Goal: Navigation & Orientation: Find specific page/section

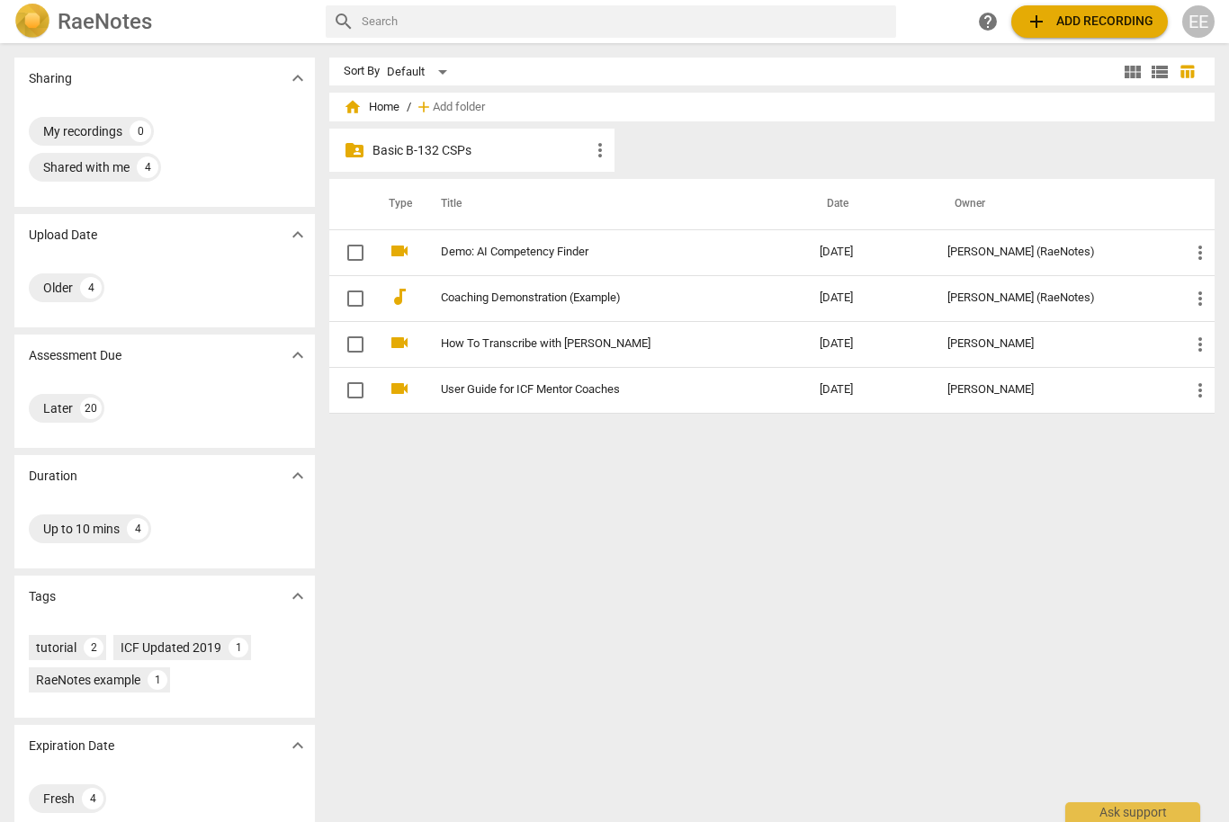
click at [424, 152] on p "Basic B-132 CSPs" at bounding box center [481, 150] width 217 height 19
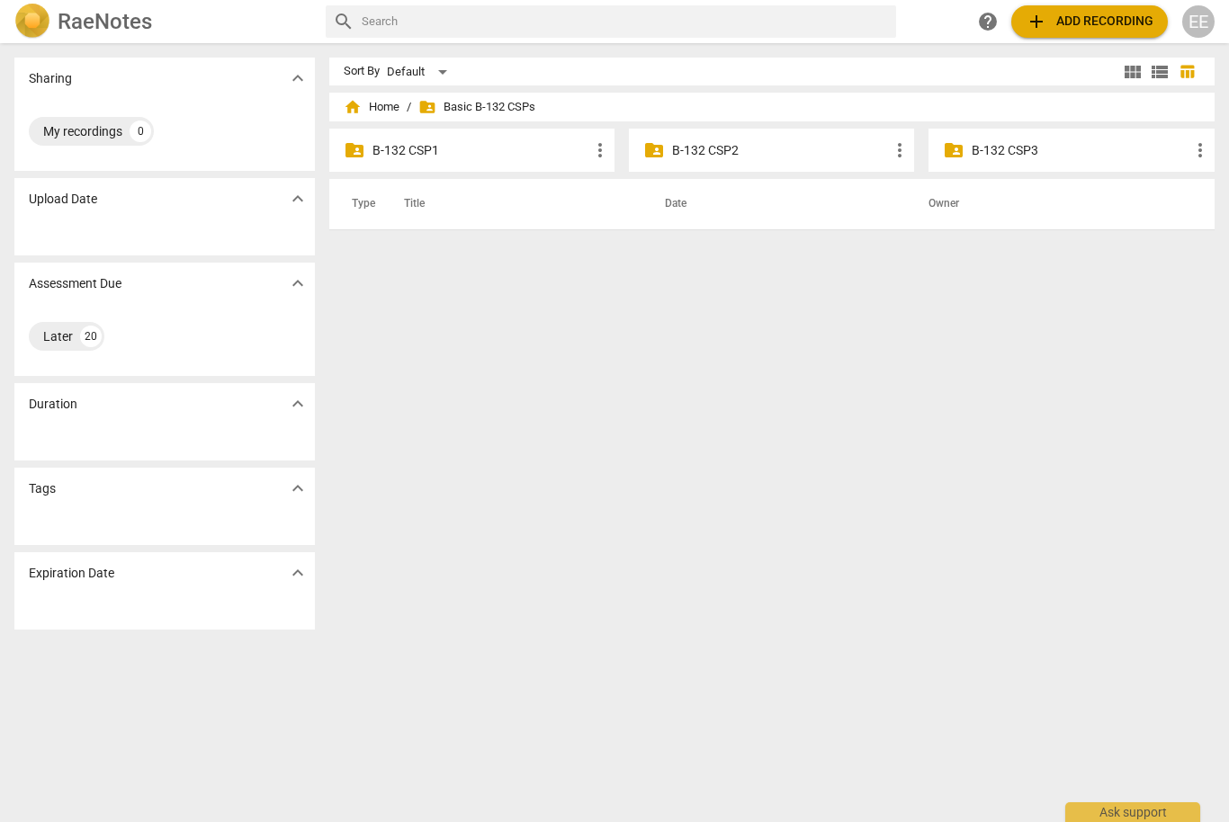
click at [506, 138] on div "folder_shared B-132 CSP1 more_vert" at bounding box center [471, 150] width 285 height 43
click at [406, 137] on div "folder_shared B-132 CSP1 more_vert" at bounding box center [471, 150] width 285 height 43
click at [401, 152] on p "B-132 CSP1" at bounding box center [481, 150] width 217 height 19
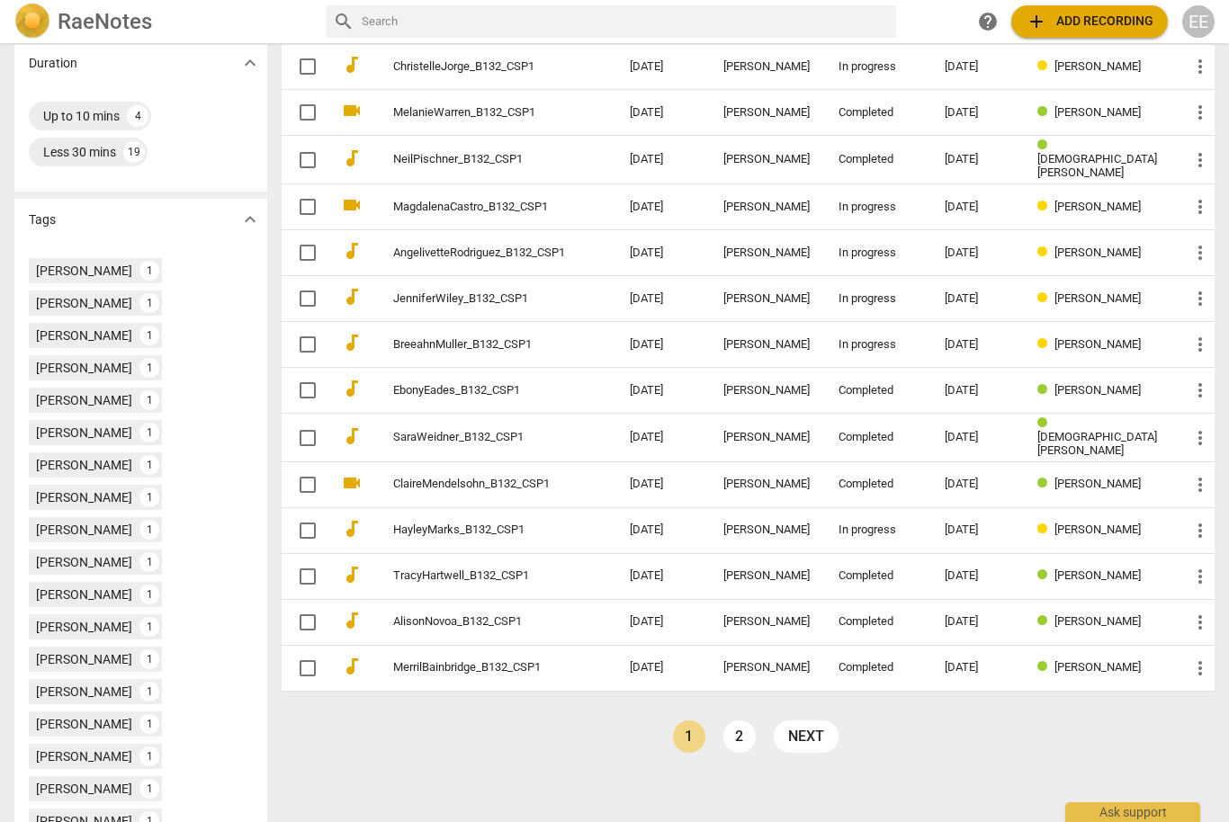
scroll to position [412, 0]
click at [754, 732] on link "2" at bounding box center [739, 738] width 32 height 32
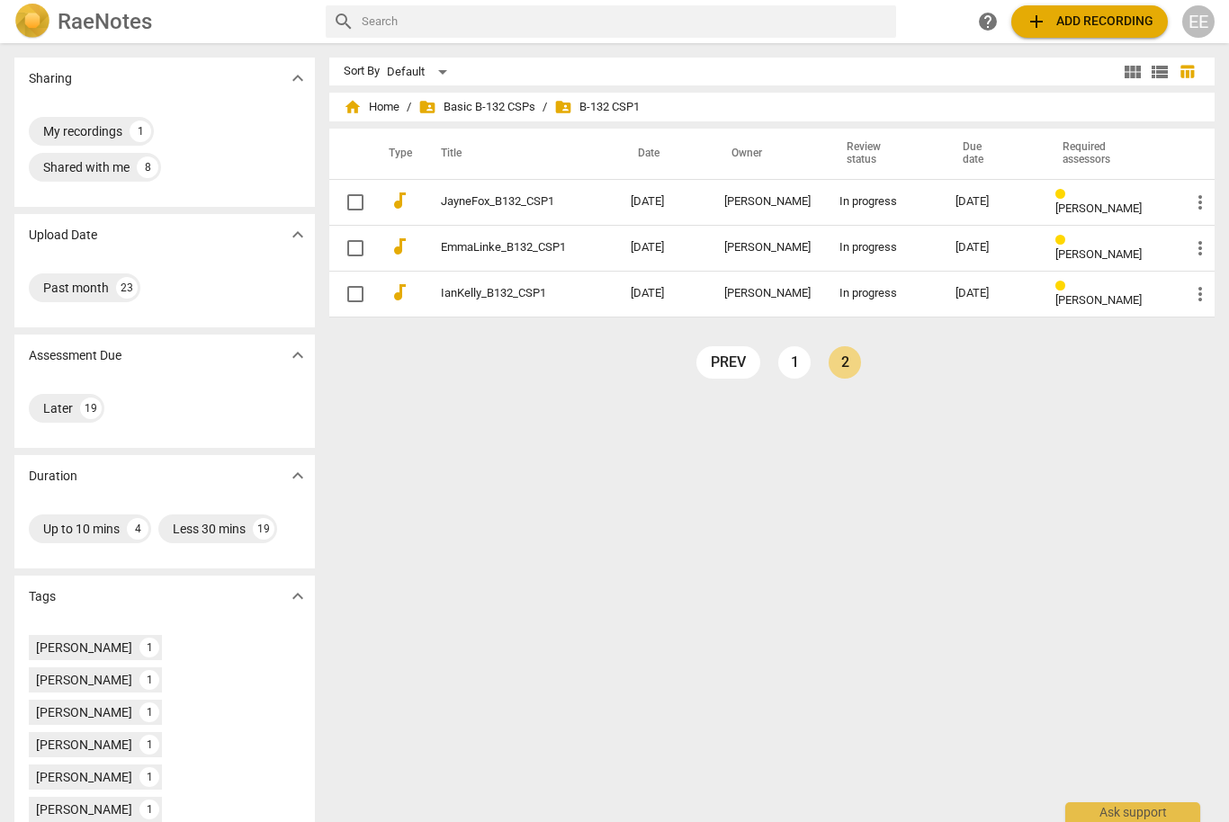
click at [797, 357] on link "1" at bounding box center [794, 362] width 32 height 32
